Goal: Information Seeking & Learning: Learn about a topic

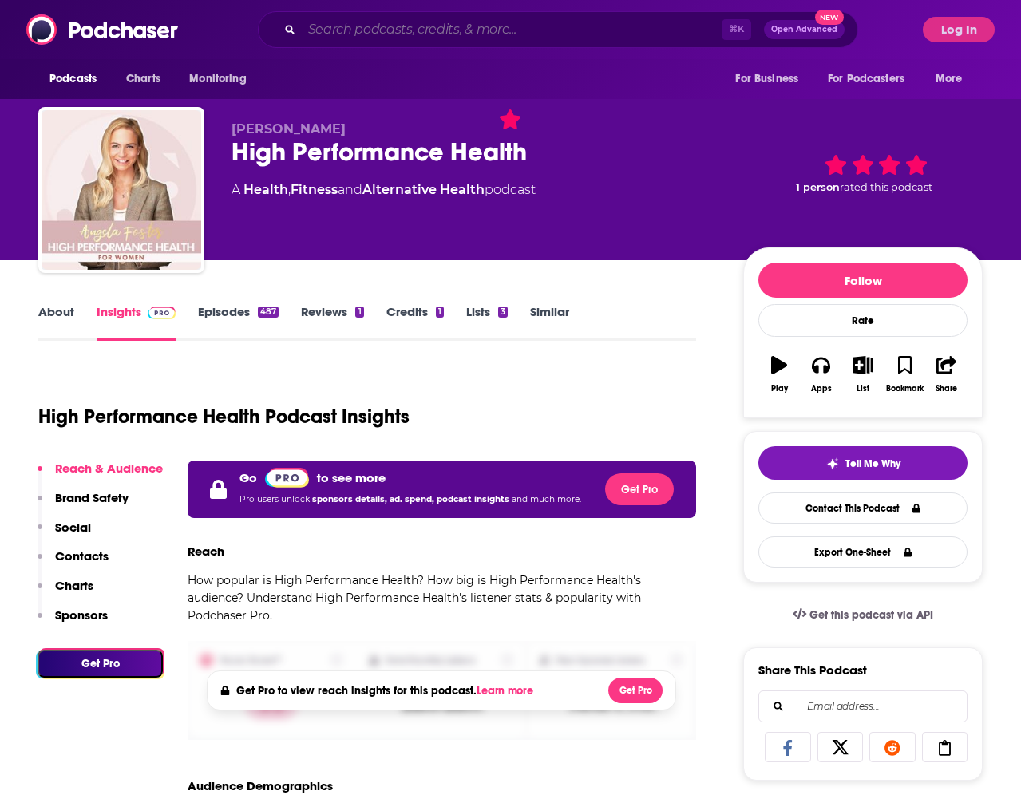
click at [445, 27] on input "Search podcasts, credits, & more..." at bounding box center [512, 30] width 420 height 26
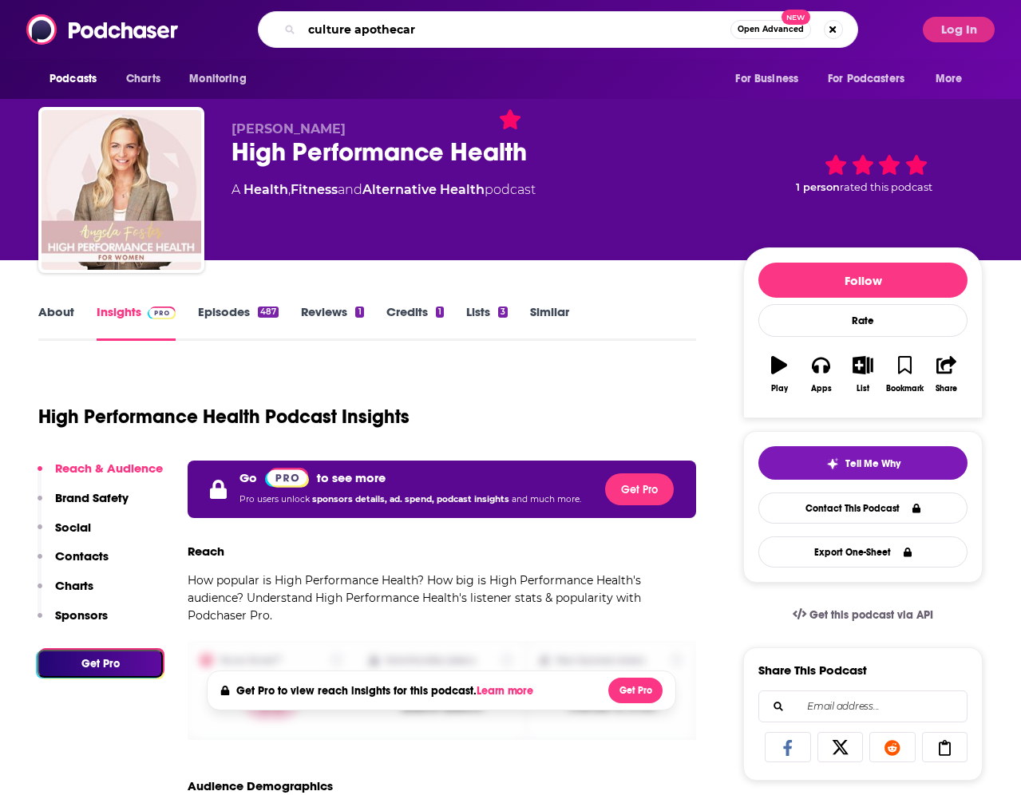
type input "culture apothecary"
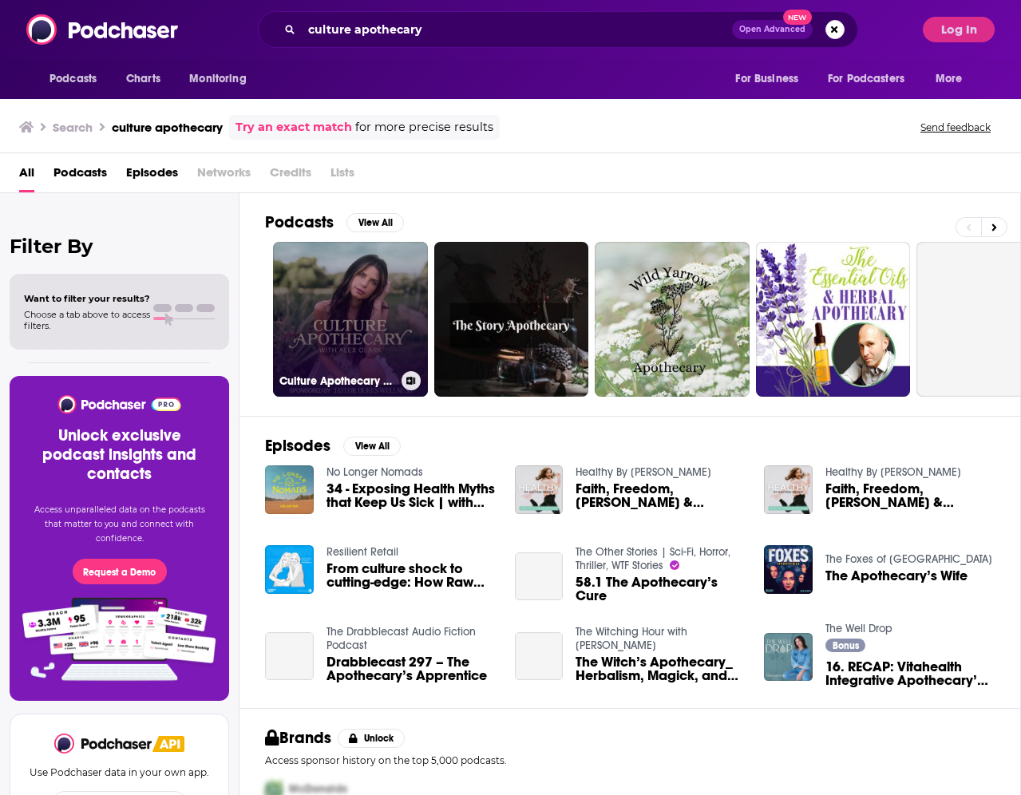
click at [337, 292] on link "Culture Apothecary with [PERSON_NAME]" at bounding box center [350, 319] width 155 height 155
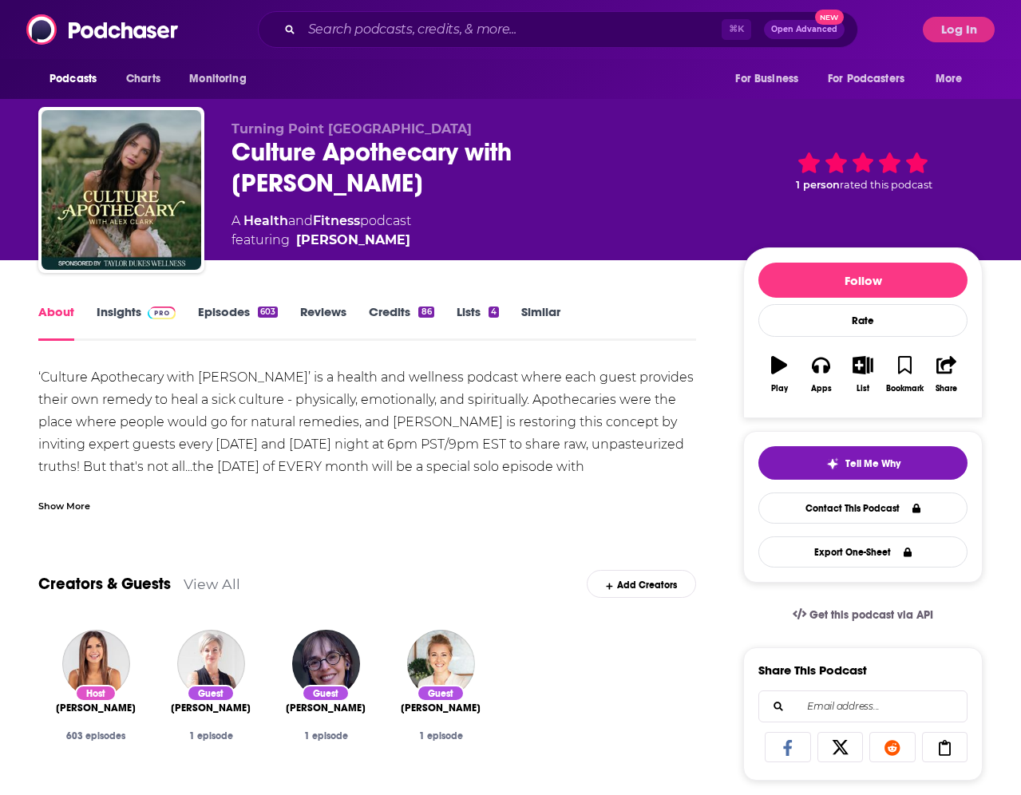
click at [121, 306] on link "Insights" at bounding box center [136, 322] width 79 height 37
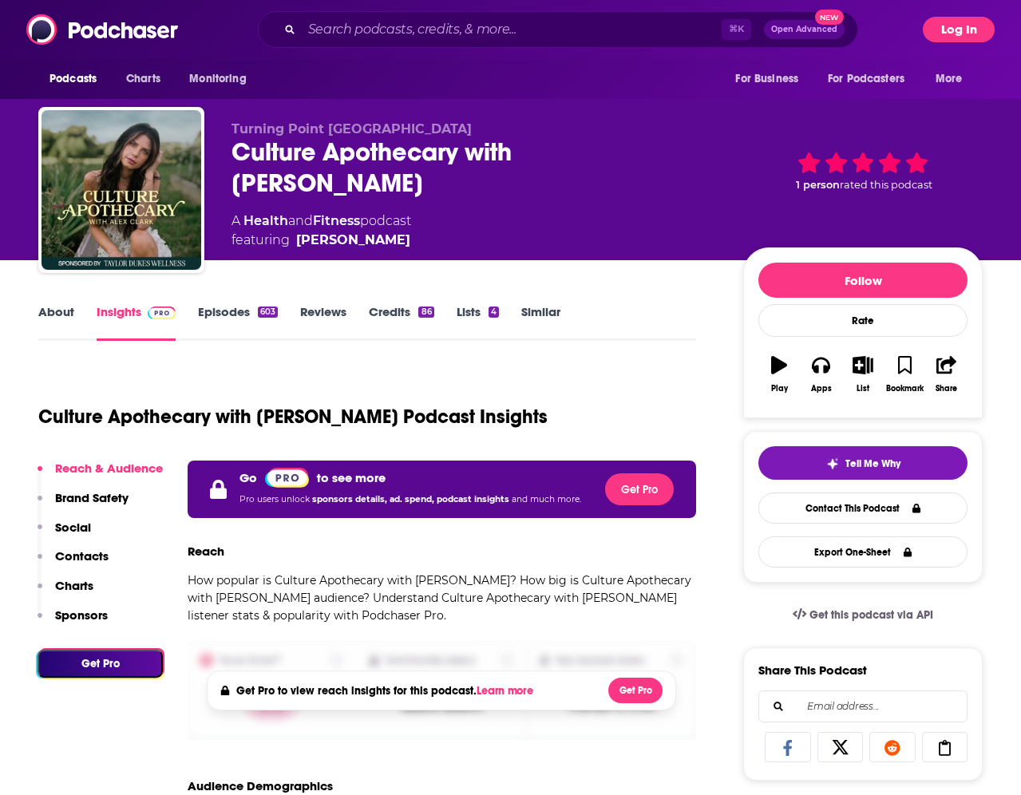
click at [954, 29] on button "Log In" at bounding box center [959, 30] width 72 height 26
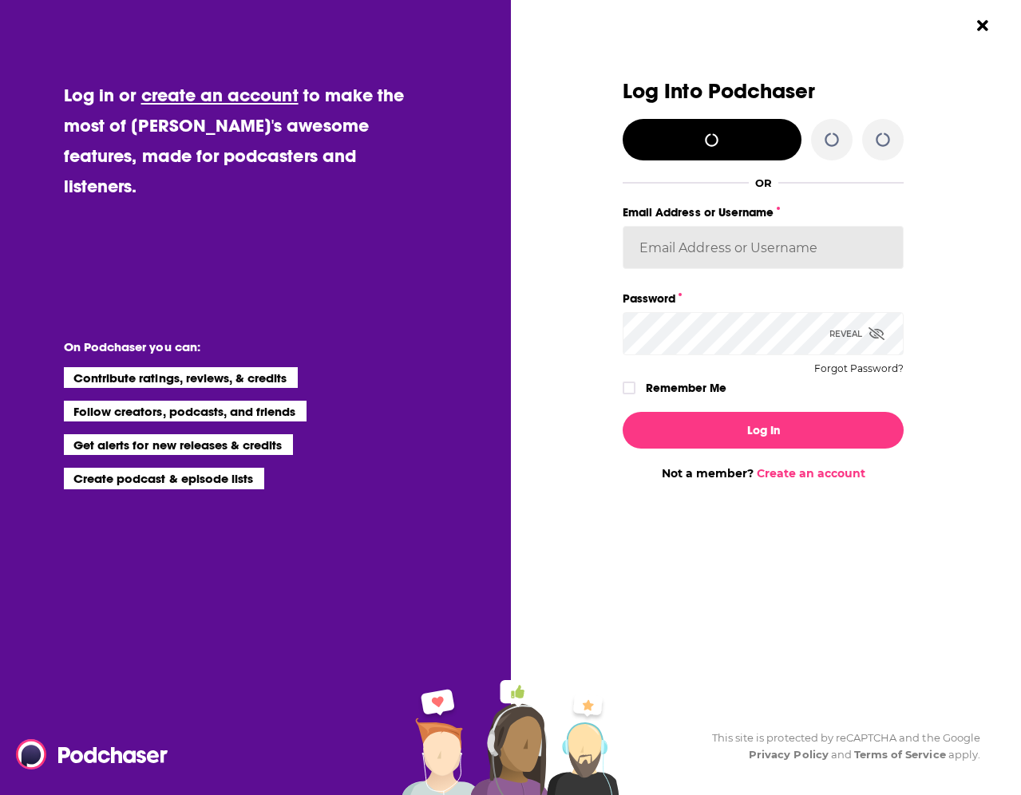
type input "BevCat3"
click at [626, 386] on icon "Dialog" at bounding box center [629, 388] width 10 height 10
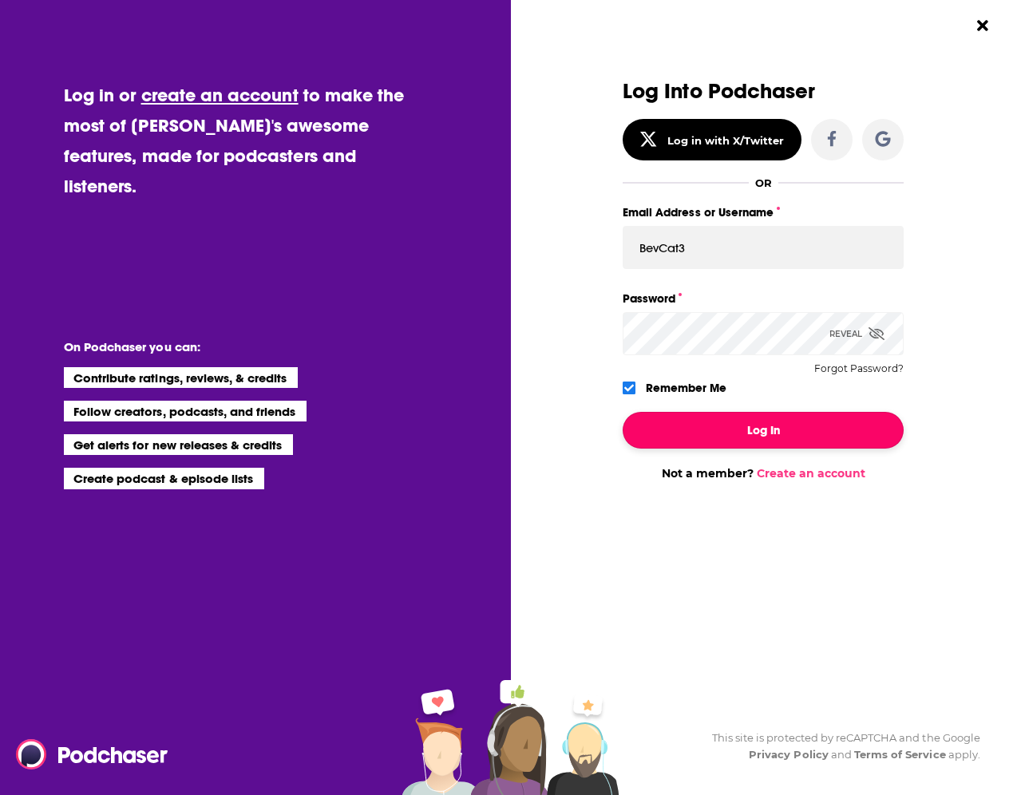
click at [698, 433] on button "Log In" at bounding box center [763, 430] width 281 height 37
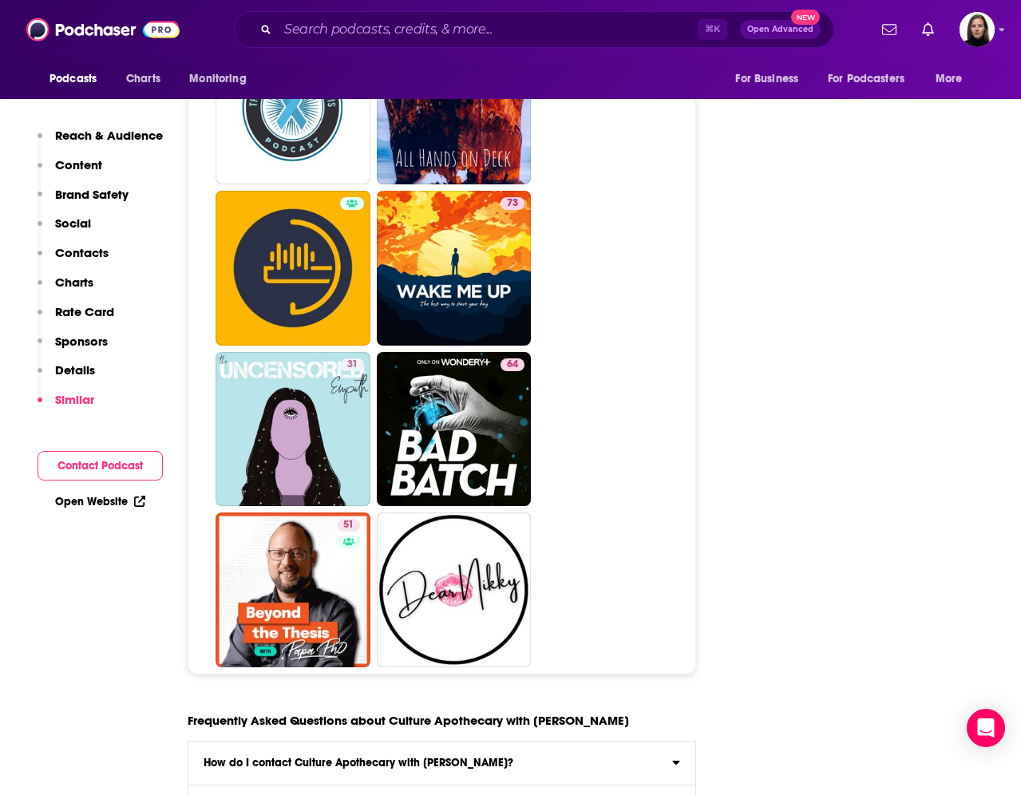
scroll to position [8020, 0]
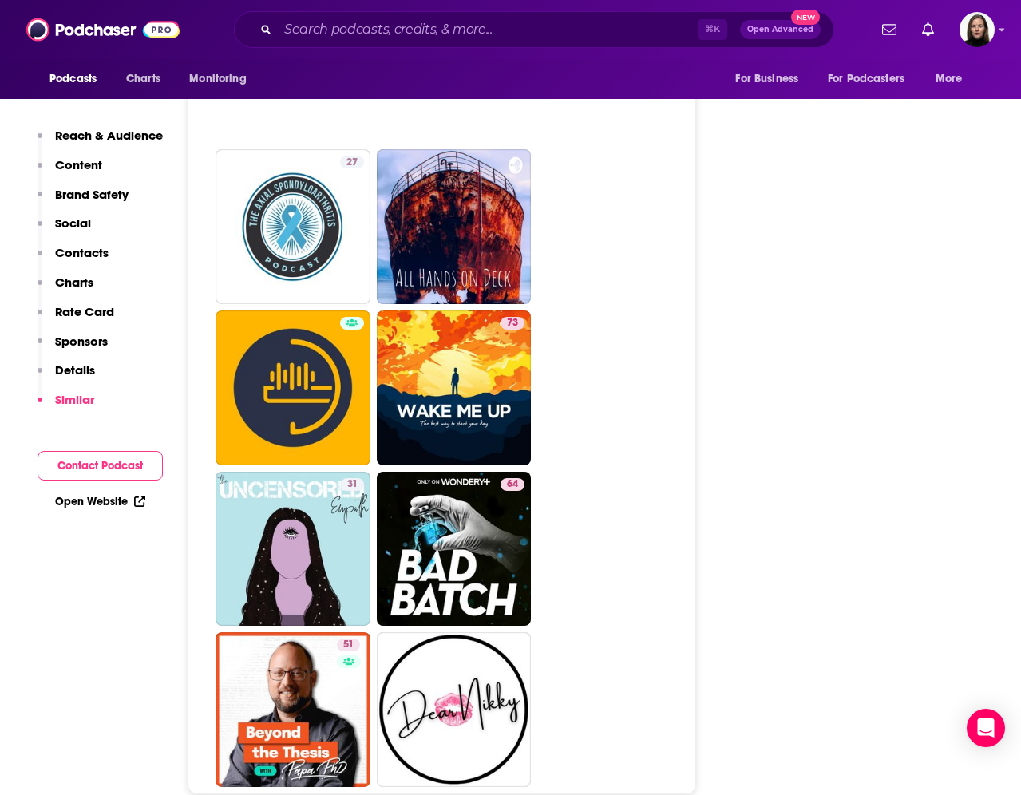
click at [87, 133] on p "Reach & Audience" at bounding box center [109, 135] width 108 height 15
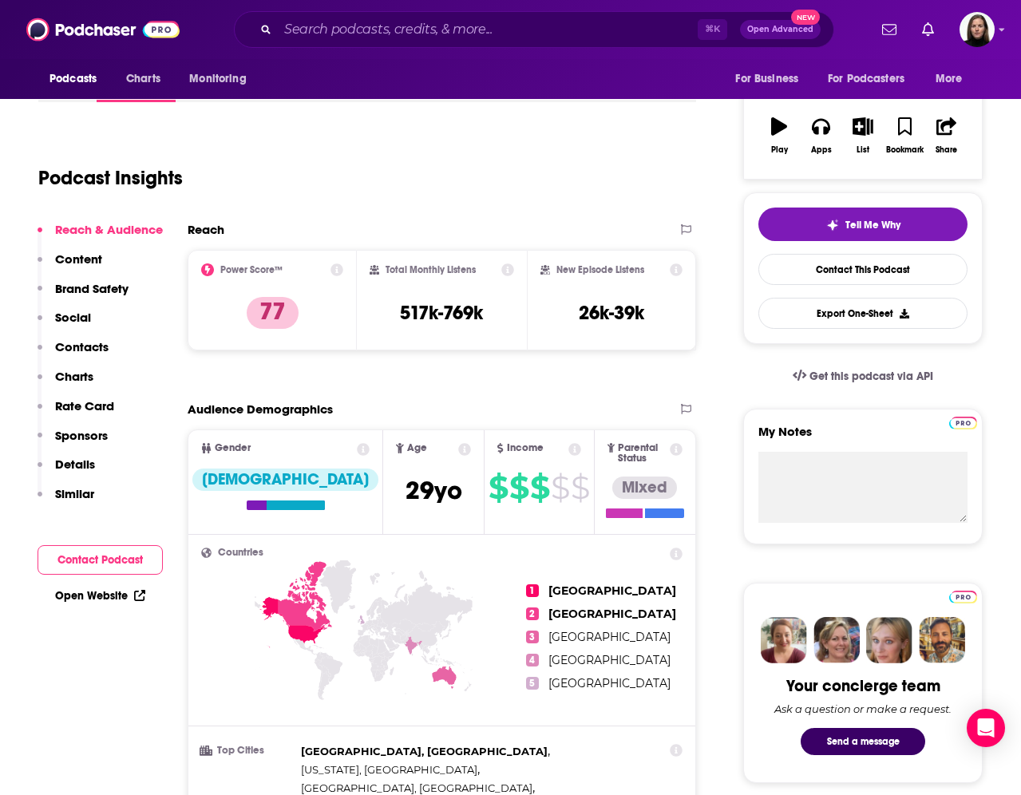
scroll to position [239, 0]
click at [337, 271] on icon at bounding box center [336, 269] width 13 height 13
click at [674, 271] on icon at bounding box center [676, 269] width 13 height 13
click at [504, 267] on icon at bounding box center [507, 269] width 13 height 13
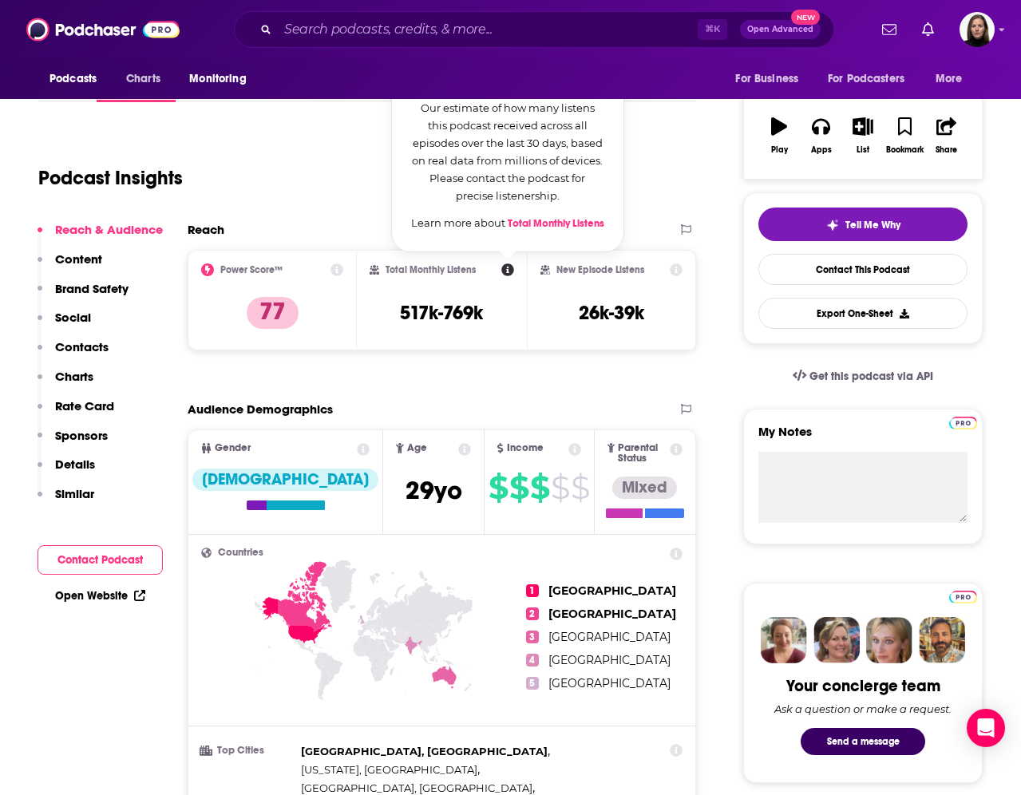
click at [208, 81] on span "Monitoring" at bounding box center [217, 79] width 57 height 22
click at [77, 79] on span "Podcasts" at bounding box center [72, 79] width 47 height 22
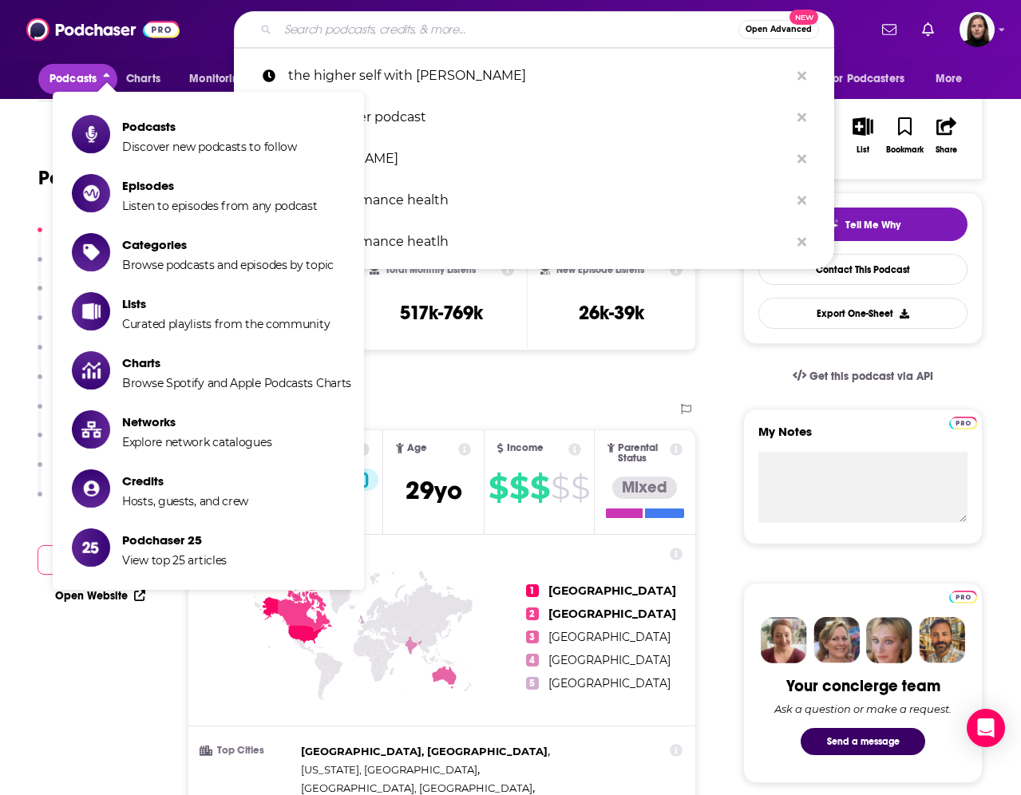
click at [346, 30] on input "Search podcasts, credits, & more..." at bounding box center [508, 30] width 461 height 26
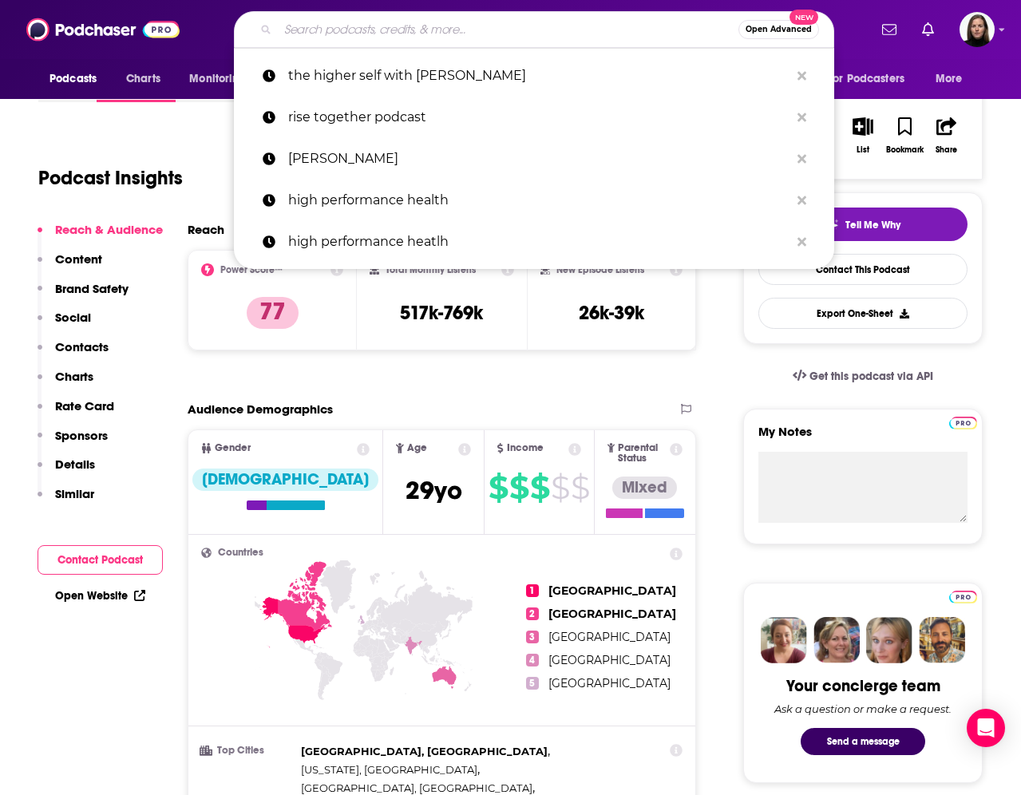
click at [121, 132] on div "Podcast Insights" at bounding box center [360, 168] width 645 height 81
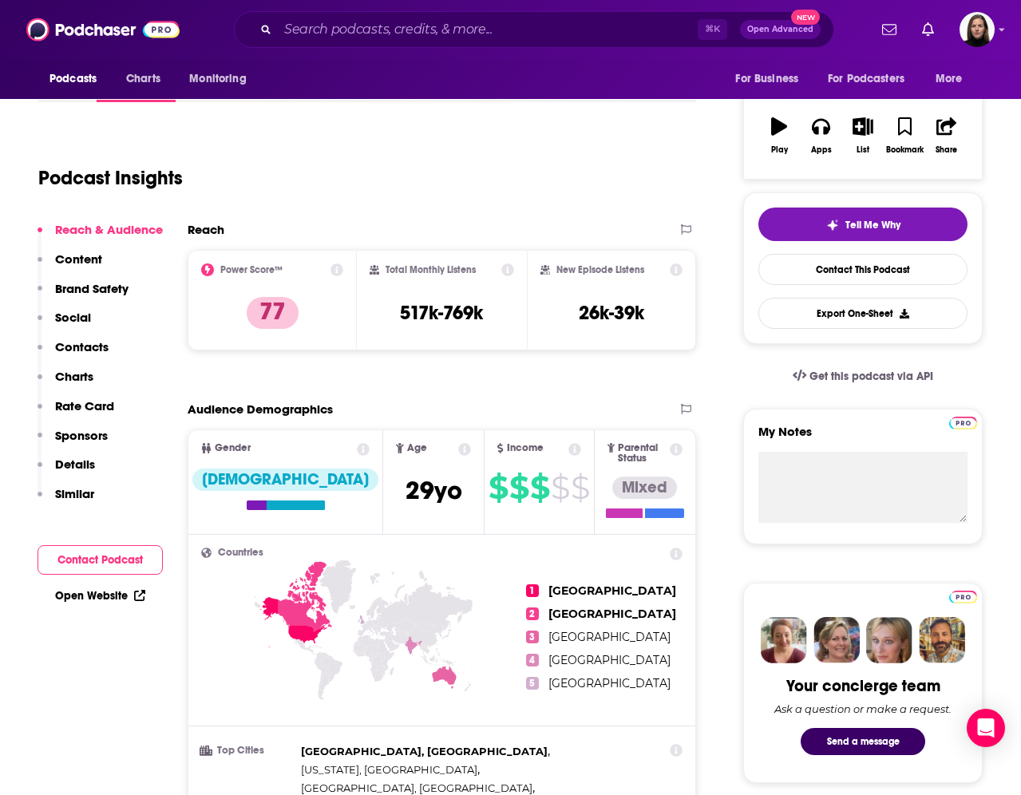
click at [83, 255] on p "Content" at bounding box center [78, 258] width 47 height 15
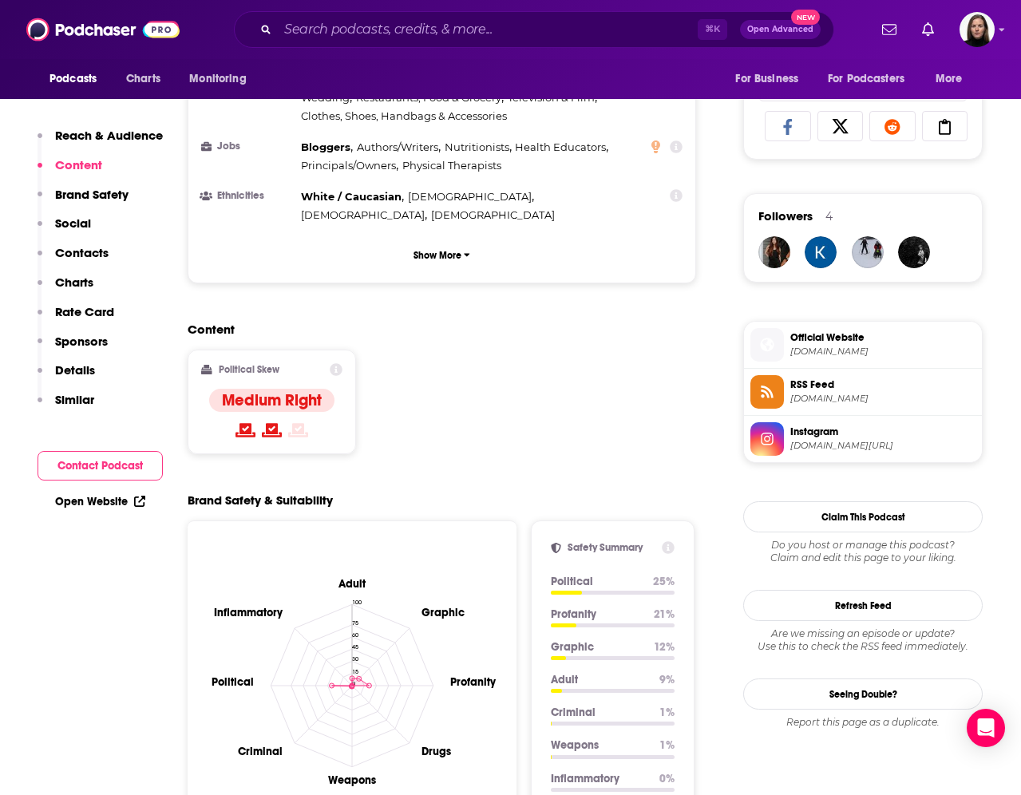
scroll to position [1034, 0]
click at [797, 438] on span "Instagram" at bounding box center [882, 431] width 185 height 14
